Goal: Browse casually: Explore the website without a specific task or goal

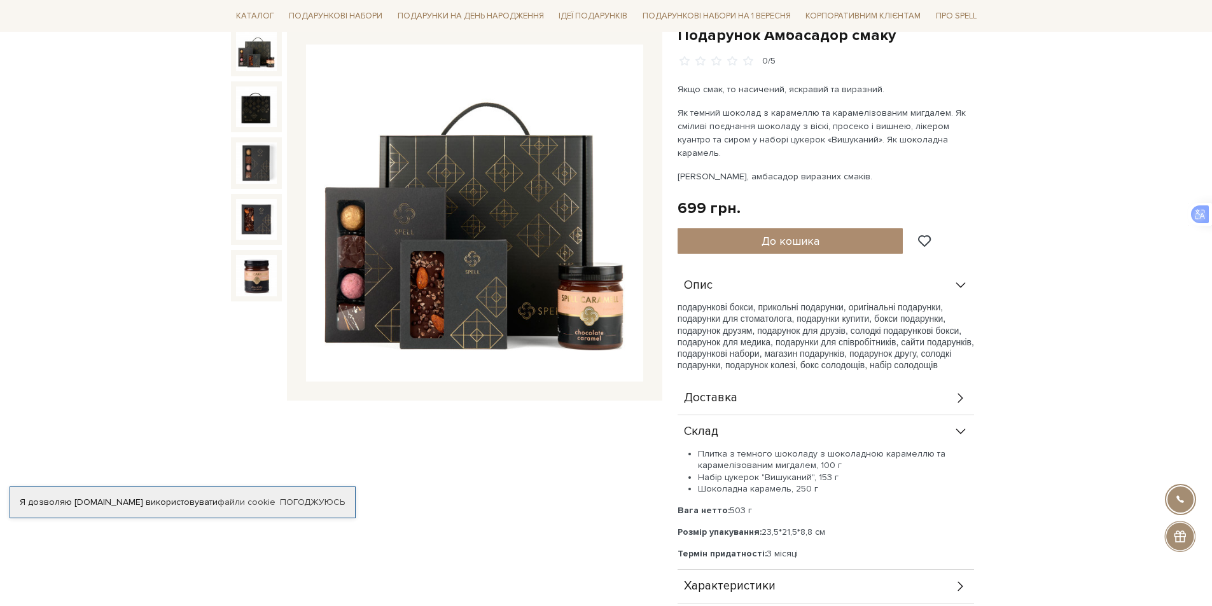
scroll to position [382, 0]
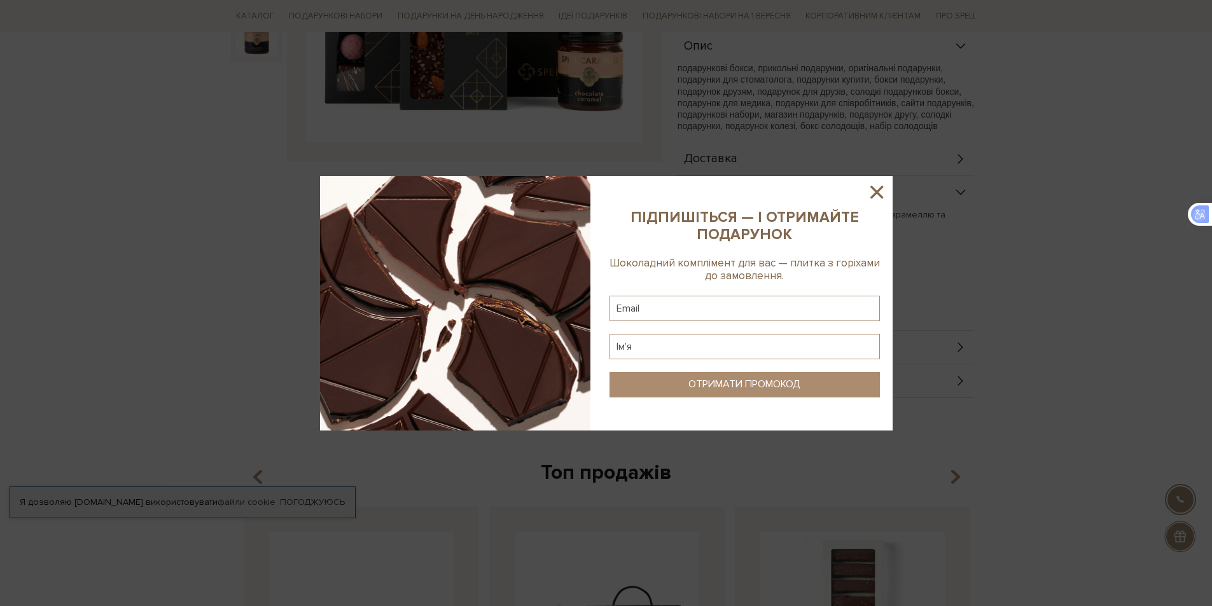
click at [880, 195] on icon at bounding box center [876, 192] width 13 height 13
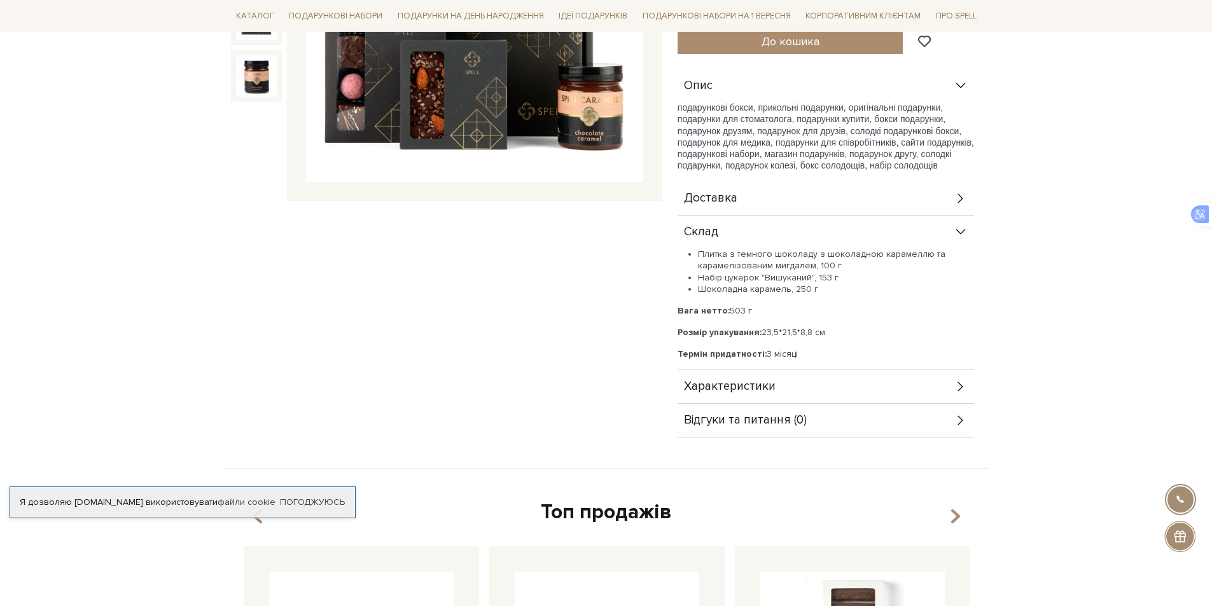
scroll to position [191, 0]
